Goal: Task Accomplishment & Management: Use online tool/utility

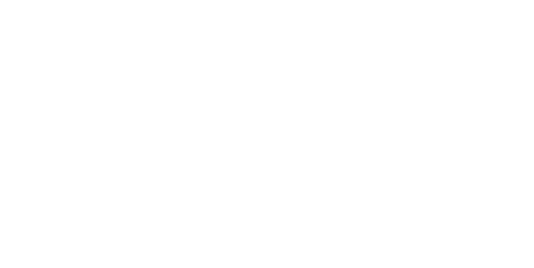
scroll to position [400, 0]
click at [346, 231] on button "button" at bounding box center [341, 235] width 10 height 10
click at [263, 131] on button "Clock On" at bounding box center [241, 131] width 46 height 13
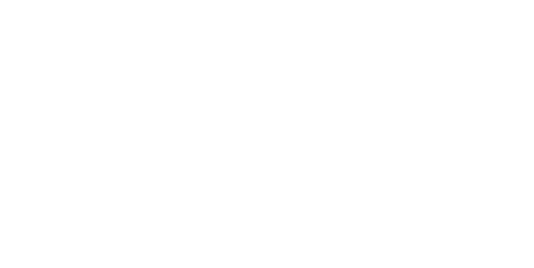
click at [351, 233] on icon "button" at bounding box center [349, 235] width 4 height 4
click at [533, 241] on div "Clock Off Team Member Select... Clock Off Cancel" at bounding box center [267, 134] width 534 height 268
click at [263, 129] on button "Clock Off" at bounding box center [241, 131] width 46 height 13
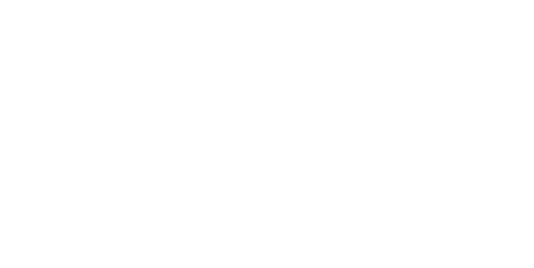
scroll to position [99, 0]
click at [263, 133] on button "Clock On" at bounding box center [241, 131] width 46 height 13
